Goal: Information Seeking & Learning: Learn about a topic

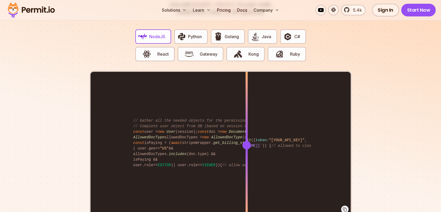
scroll to position [1051, 0]
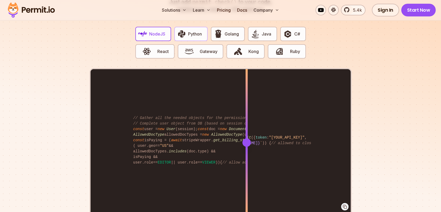
click at [195, 31] on span "Python" at bounding box center [195, 34] width 14 height 6
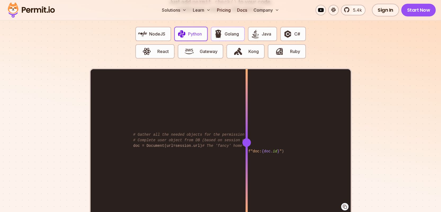
click at [225, 31] on span "Golang" at bounding box center [232, 34] width 14 height 6
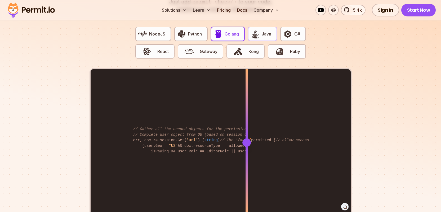
click at [273, 27] on button "Java" at bounding box center [262, 34] width 29 height 14
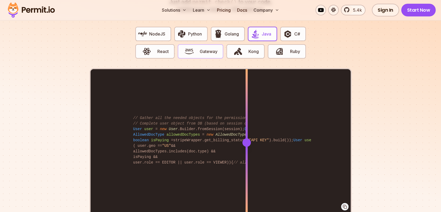
click at [197, 47] on span "button" at bounding box center [189, 51] width 18 height 9
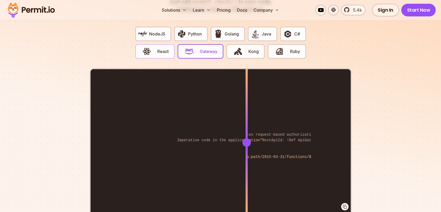
click at [155, 47] on span "button" at bounding box center [147, 51] width 18 height 9
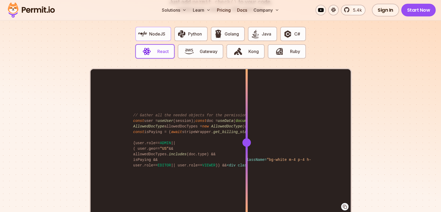
click at [153, 31] on span "NodeJS" at bounding box center [157, 34] width 16 height 6
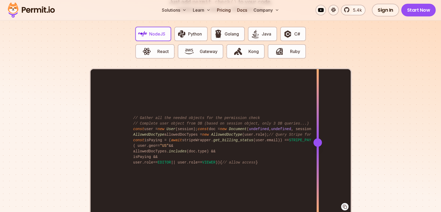
drag, startPoint x: 248, startPoint y: 136, endPoint x: 318, endPoint y: 140, distance: 69.8
click at [318, 140] on div at bounding box center [317, 142] width 8 height 8
click at [264, 31] on span "Java" at bounding box center [267, 34] width 10 height 6
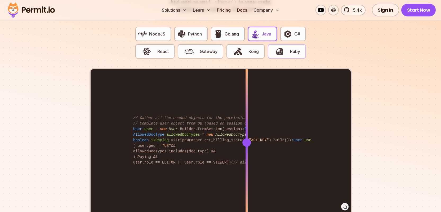
click at [284, 47] on span "button" at bounding box center [280, 51] width 18 height 9
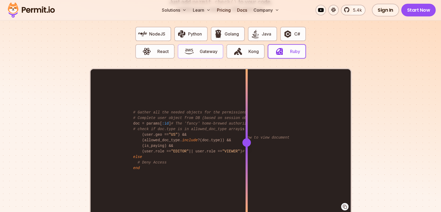
click at [194, 47] on span "button" at bounding box center [189, 51] width 18 height 9
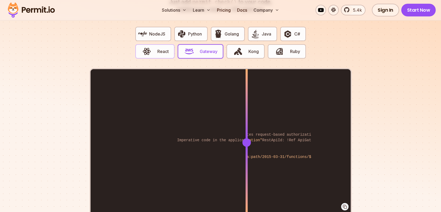
click at [162, 48] on span "React" at bounding box center [162, 51] width 11 height 6
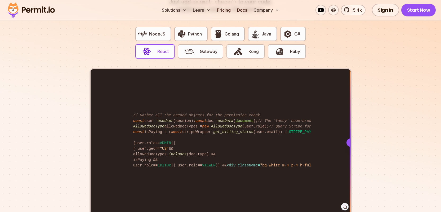
drag, startPoint x: 247, startPoint y: 138, endPoint x: 366, endPoint y: 153, distance: 120.7
click at [367, 153] on section "Fully functional authorization in 5 minutes Just add permit.check() to your cod…" at bounding box center [220, 97] width 441 height 331
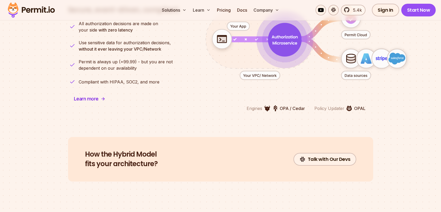
scroll to position [1381, 0]
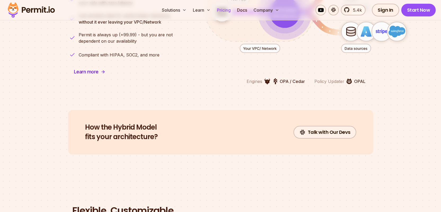
click at [224, 14] on link "Pricing" at bounding box center [224, 10] width 18 height 11
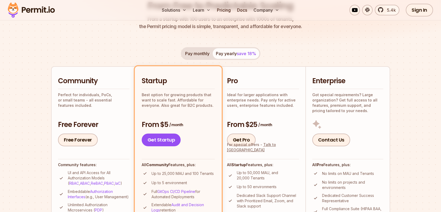
scroll to position [76, 0]
